Goal: Transaction & Acquisition: Purchase product/service

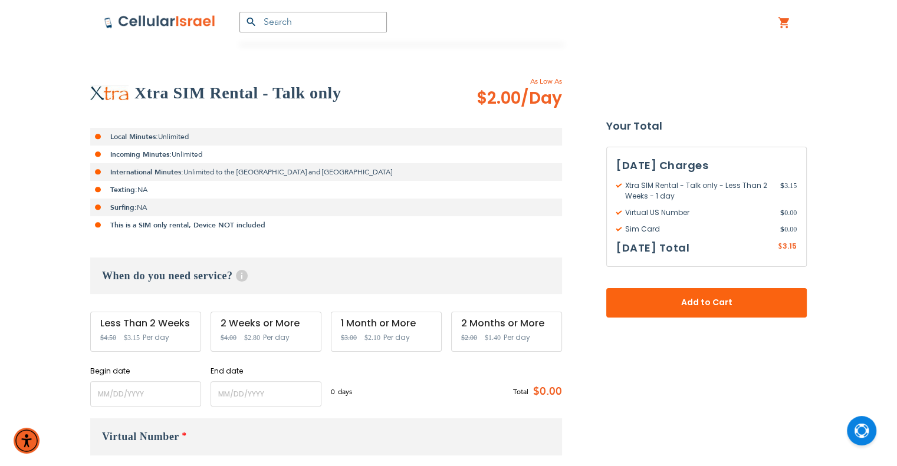
scroll to position [295, 0]
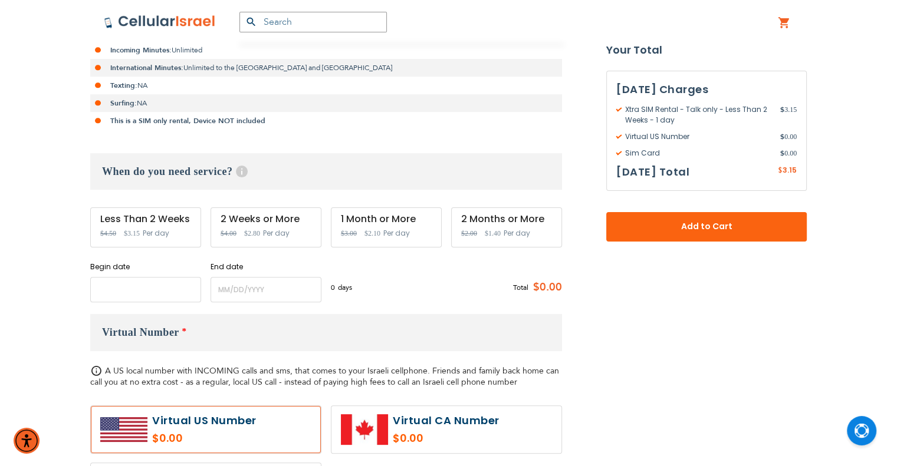
click at [139, 289] on input "name" at bounding box center [145, 289] width 111 height 25
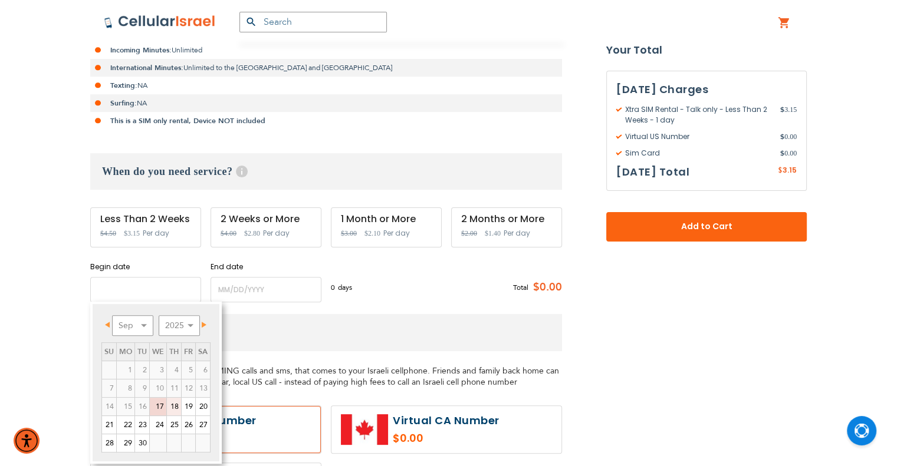
scroll to position [413, 0]
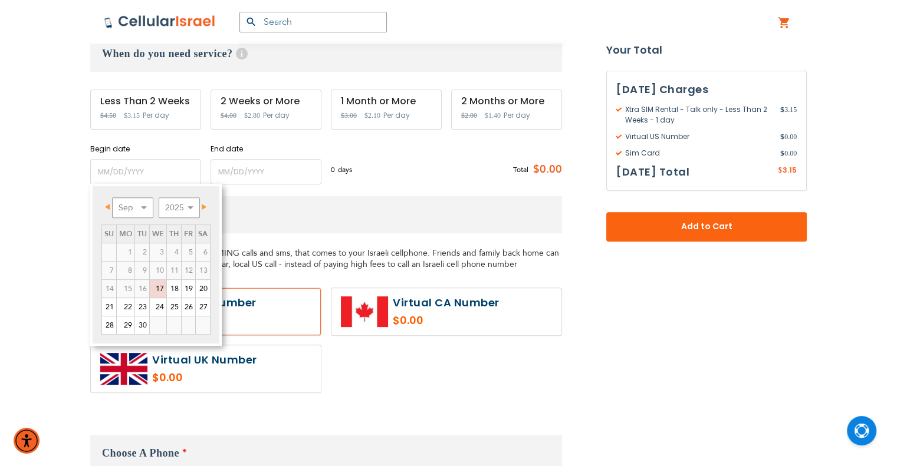
click at [205, 204] on span "Next" at bounding box center [204, 207] width 5 height 6
click at [108, 268] on link "5" at bounding box center [109, 271] width 14 height 18
type input "[DATE]"
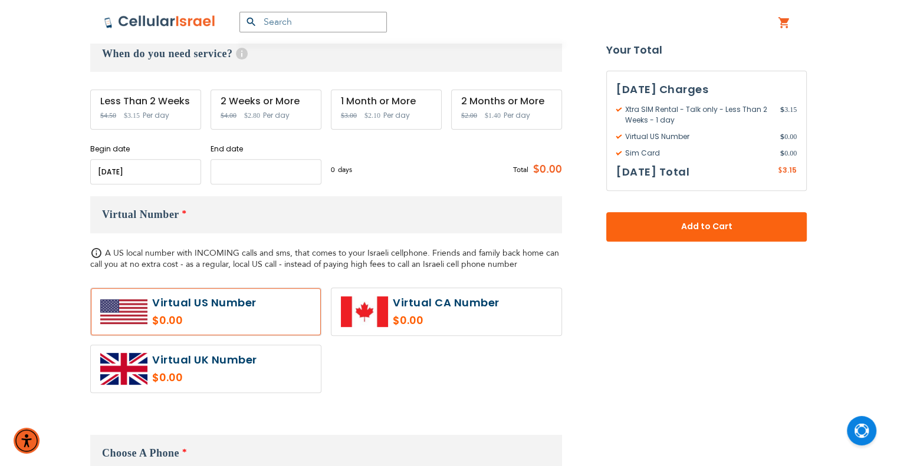
click at [238, 181] on input "name" at bounding box center [265, 171] width 111 height 25
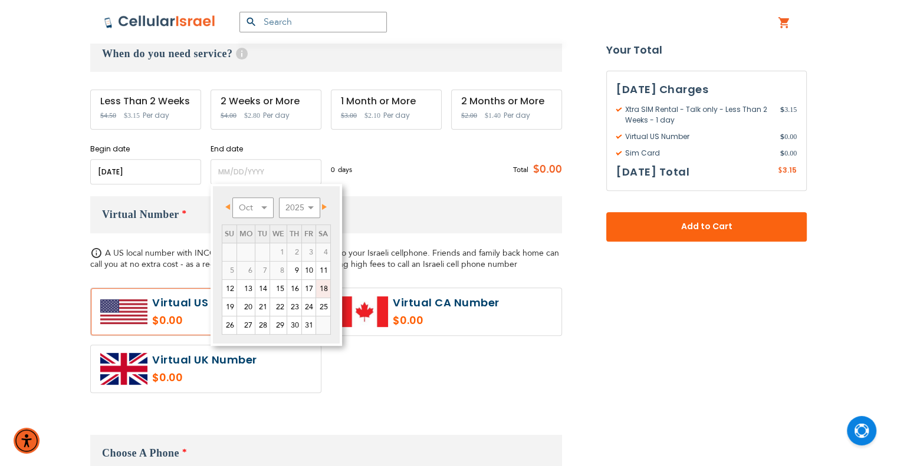
click at [323, 285] on link "18" at bounding box center [323, 289] width 14 height 18
type input "[DATE]"
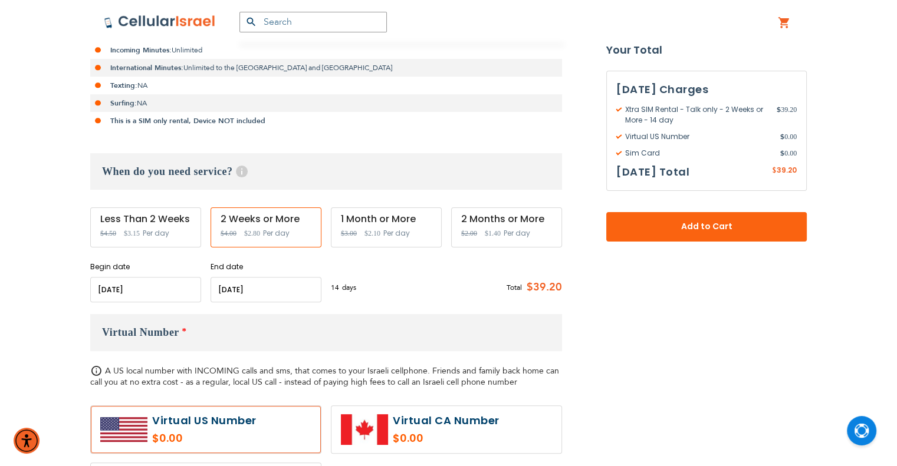
scroll to position [236, 0]
